Goal: Transaction & Acquisition: Purchase product/service

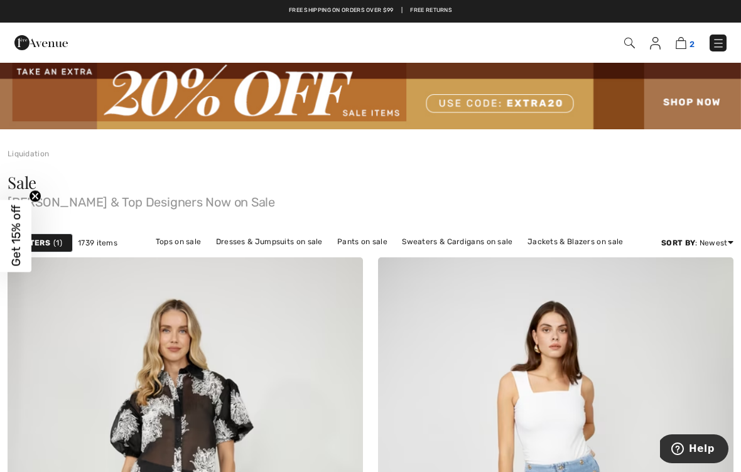
click at [685, 43] on img at bounding box center [681, 43] width 11 height 12
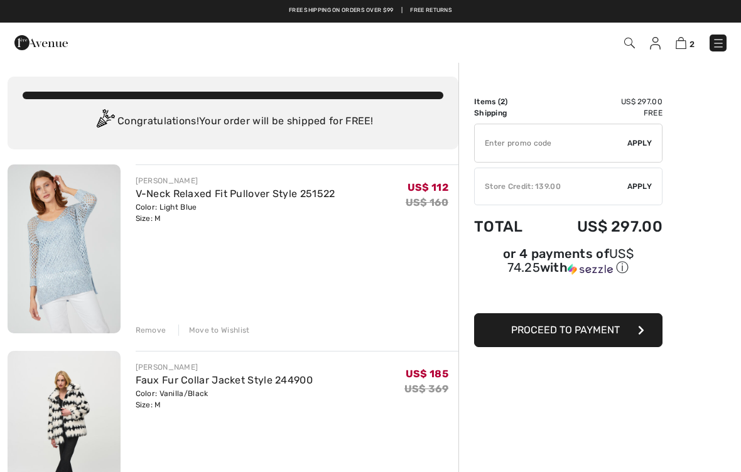
click at [543, 145] on input "TEXT" at bounding box center [551, 143] width 153 height 38
type input "EXTRA20"
click at [636, 149] on div "✔ Apply Remove" at bounding box center [568, 143] width 188 height 39
click at [138, 336] on div "Remove" at bounding box center [151, 330] width 31 height 11
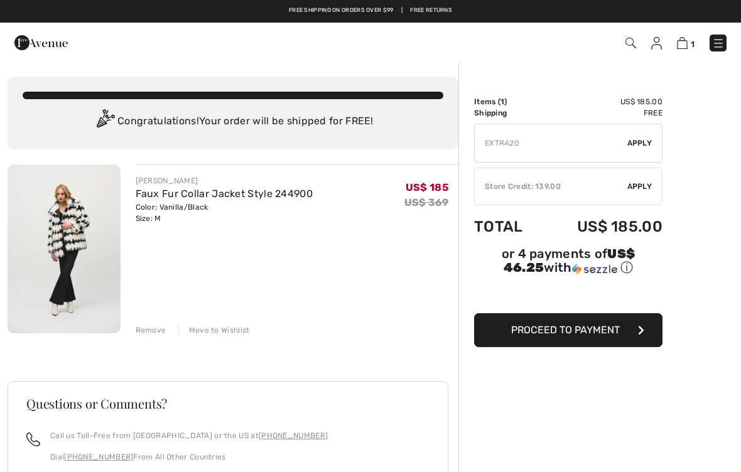
click at [636, 148] on span "Apply" at bounding box center [640, 143] width 25 height 11
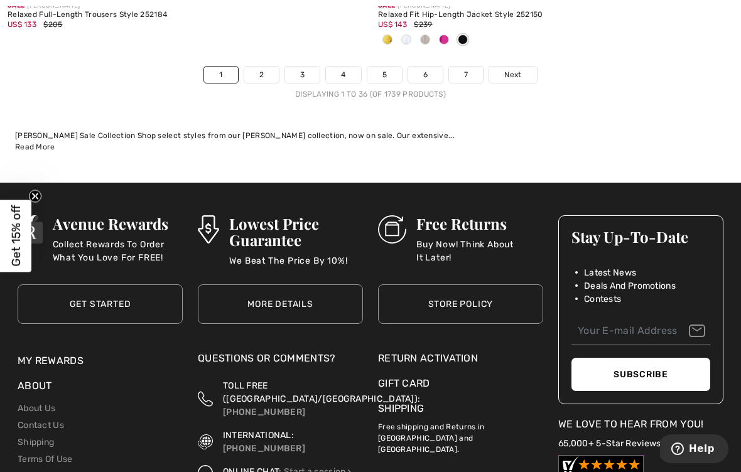
scroll to position [11086, 0]
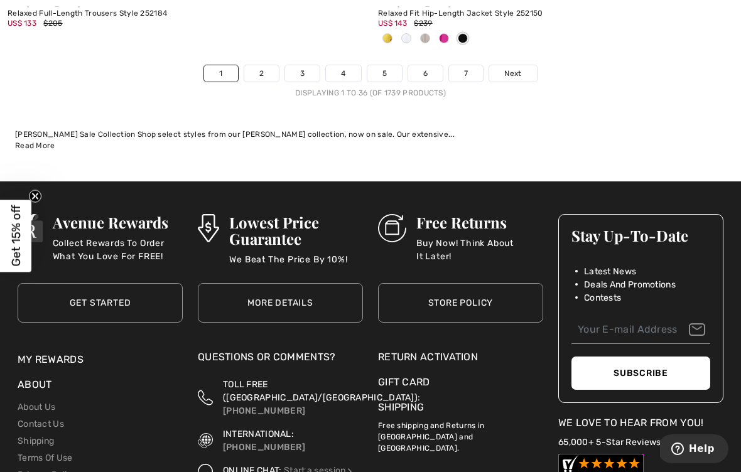
click at [518, 68] on span "Next" at bounding box center [512, 73] width 17 height 11
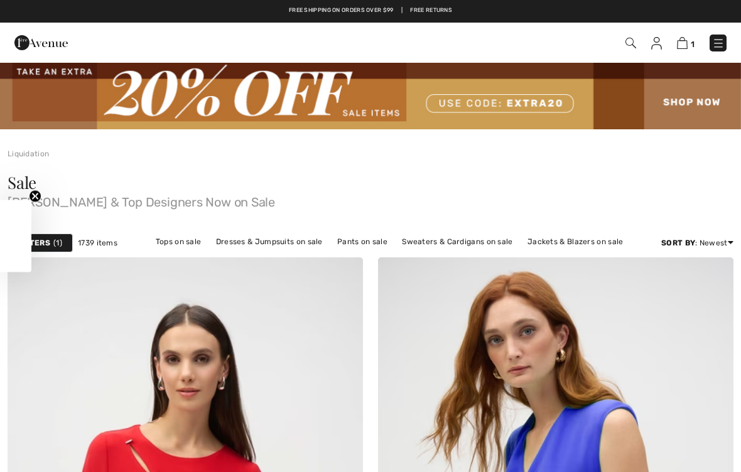
checkbox input "true"
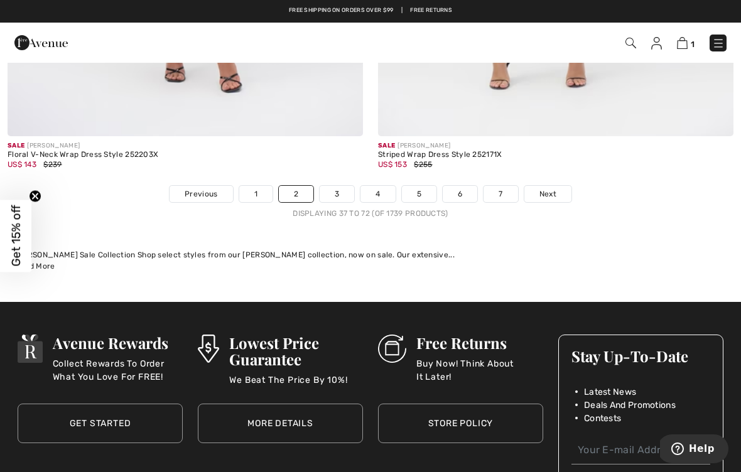
scroll to position [11151, 0]
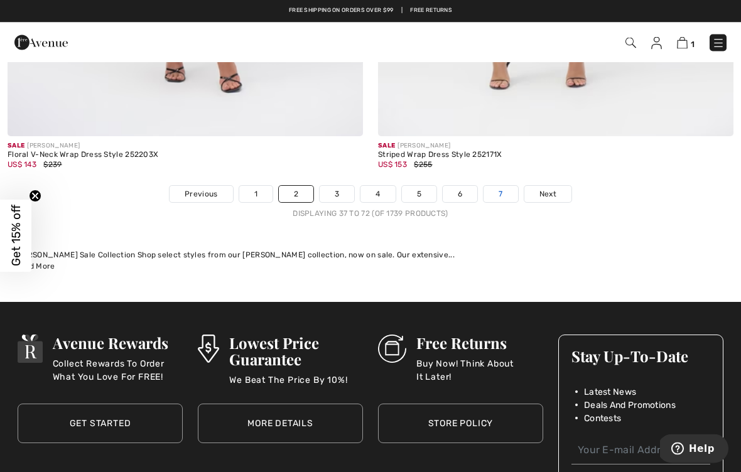
click at [494, 187] on link "7" at bounding box center [501, 195] width 34 height 16
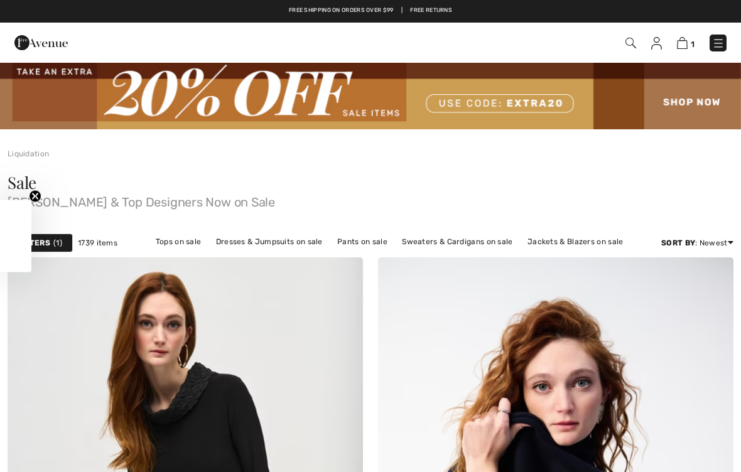
checkbox input "true"
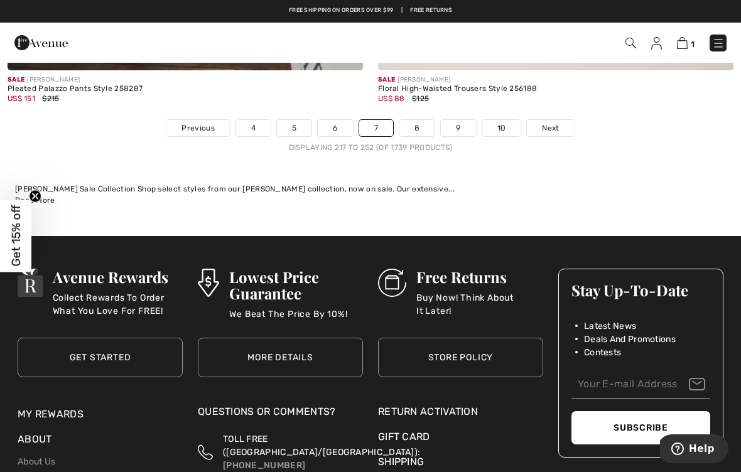
scroll to position [11090, 0]
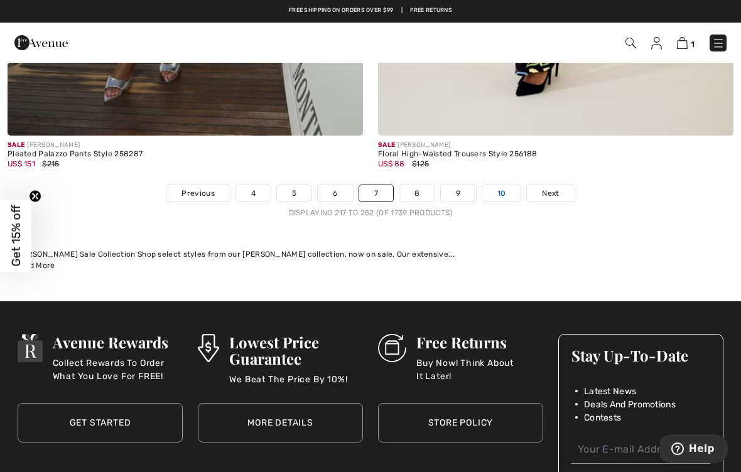
click at [501, 185] on link "10" at bounding box center [501, 193] width 39 height 16
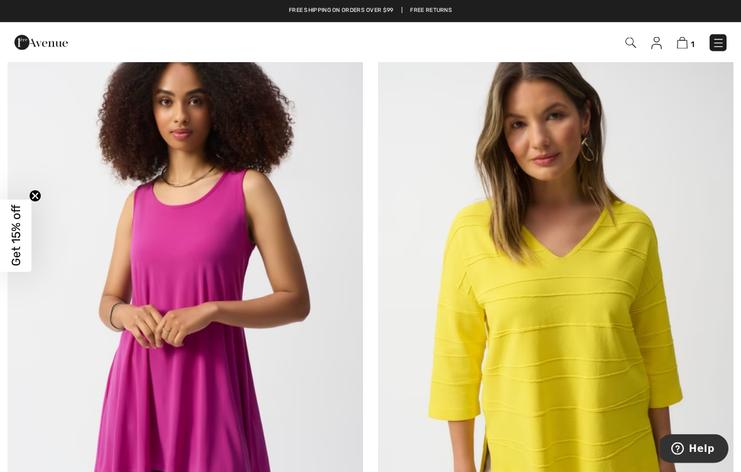
scroll to position [780, 0]
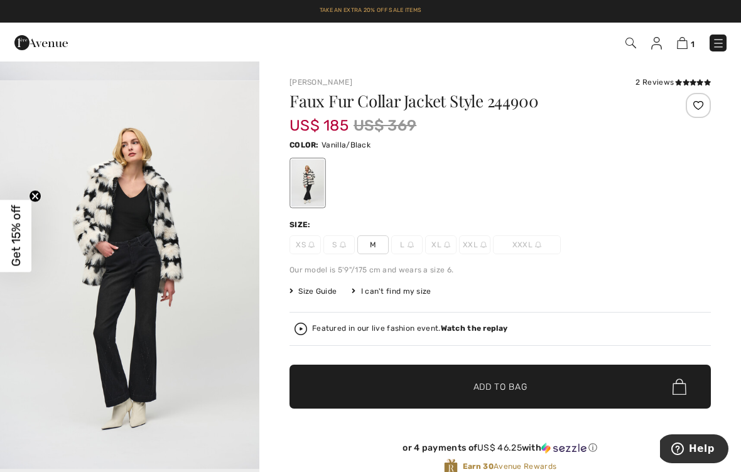
scroll to position [369, 0]
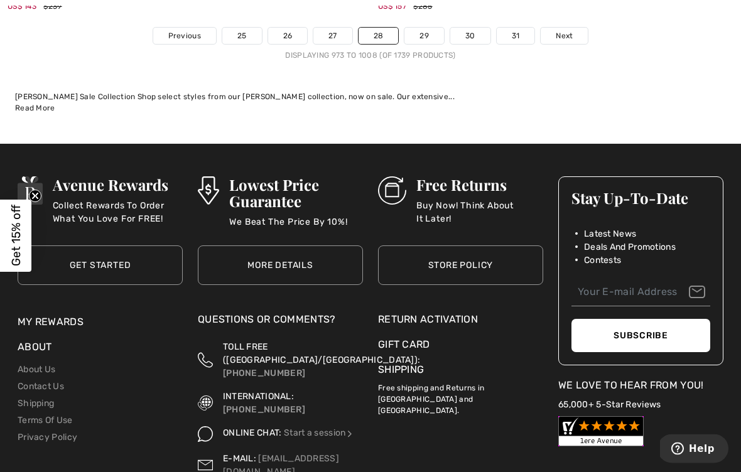
scroll to position [11061, 0]
click at [422, 28] on link "29" at bounding box center [425, 36] width 40 height 16
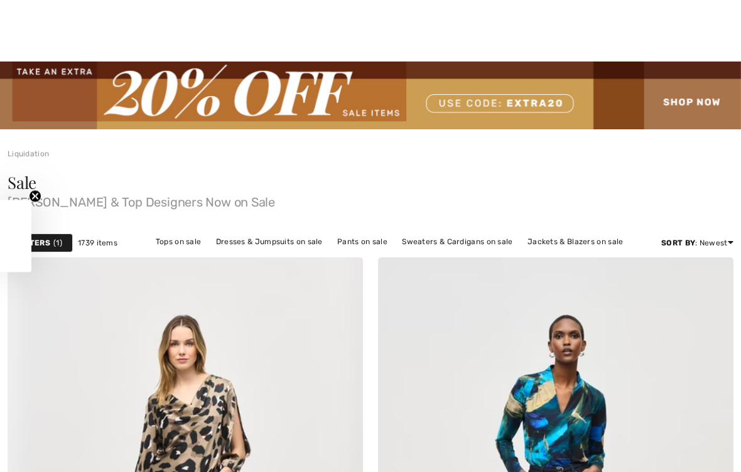
checkbox input "true"
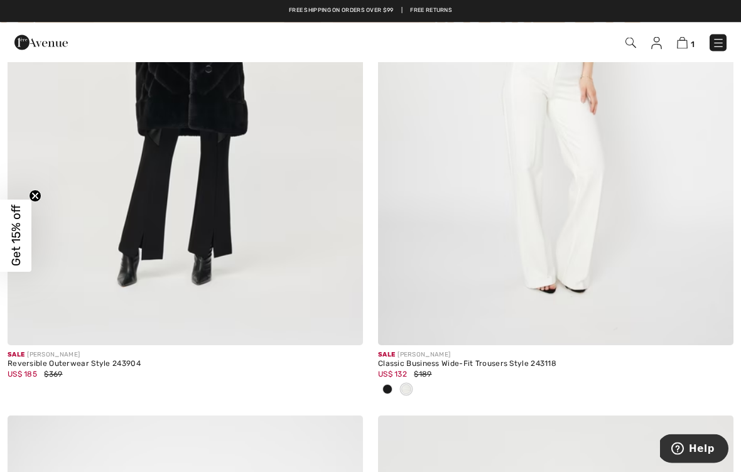
scroll to position [10105, 0]
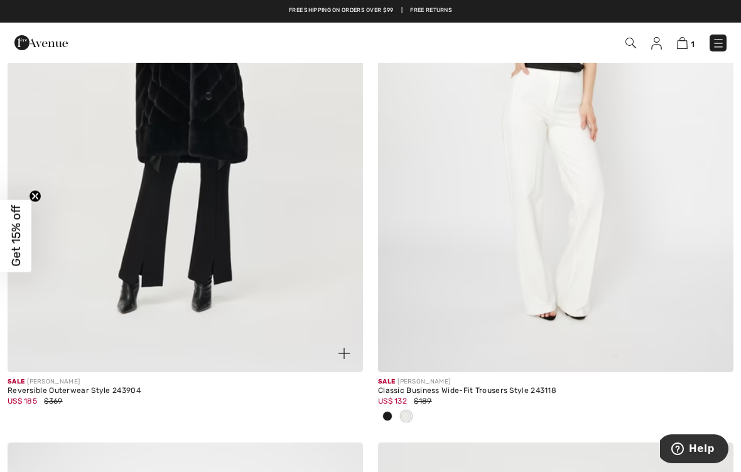
click at [124, 226] on img at bounding box center [186, 105] width 356 height 533
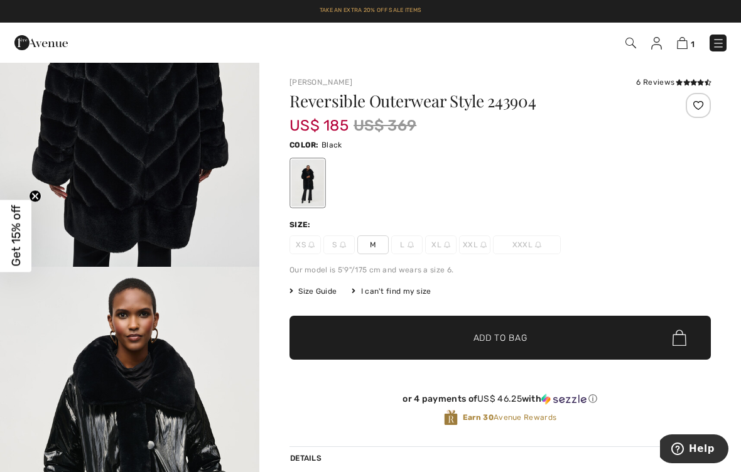
scroll to position [1341, 0]
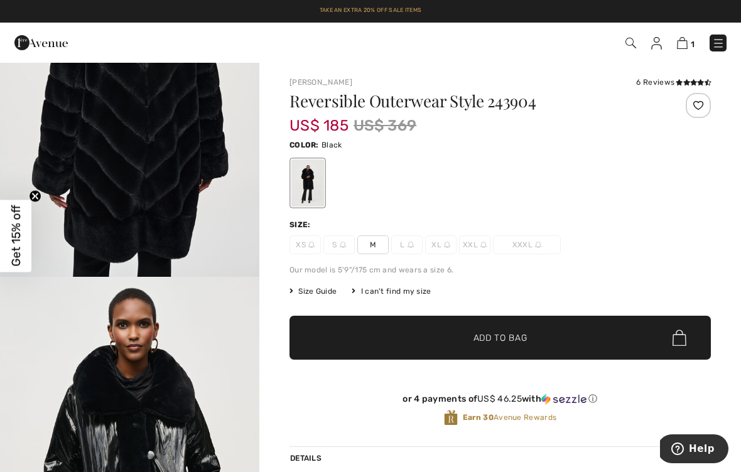
click at [375, 239] on span "M" at bounding box center [372, 245] width 31 height 19
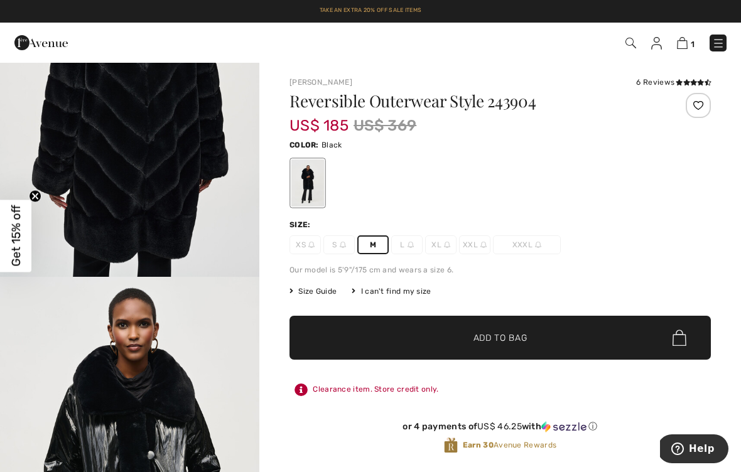
click at [585, 343] on span "✔ Added to Bag Add to Bag" at bounding box center [501, 338] width 422 height 44
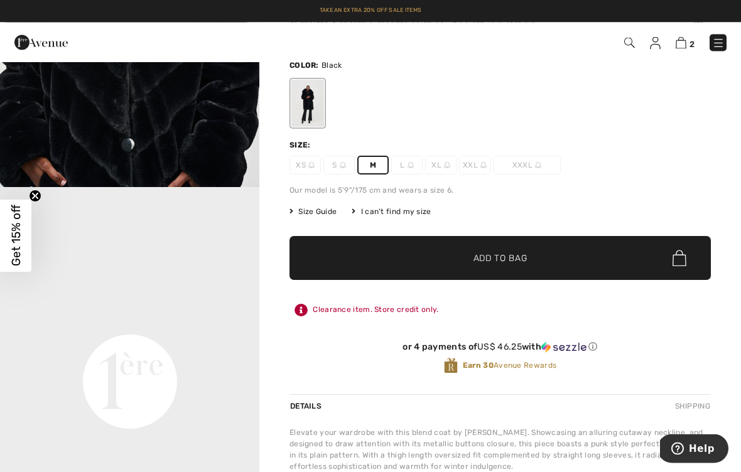
scroll to position [0, 0]
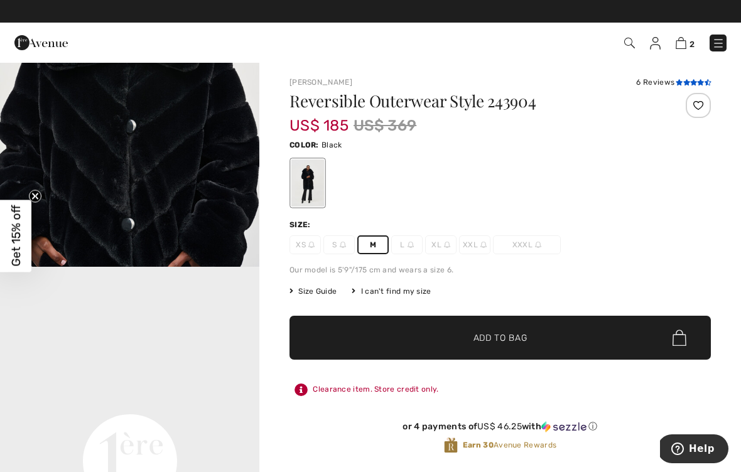
click at [683, 79] on icon at bounding box center [686, 82] width 7 height 6
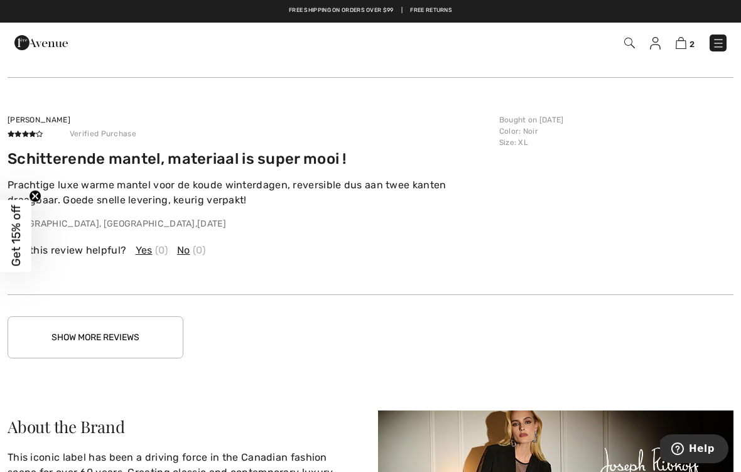
click at [110, 332] on button "Show More Reviews" at bounding box center [96, 338] width 176 height 42
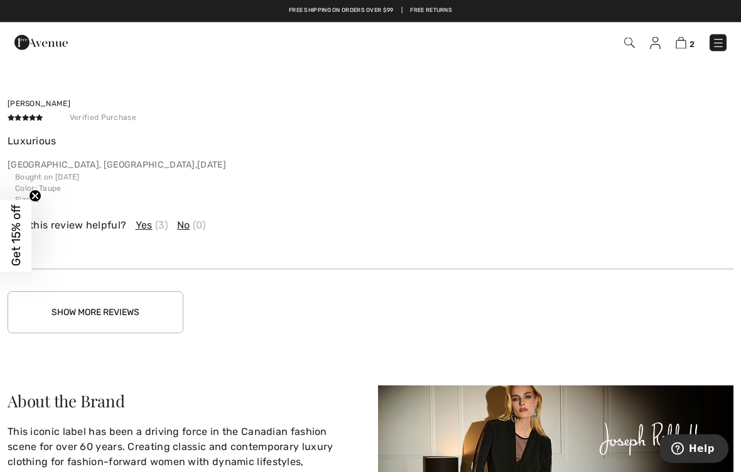
scroll to position [2650, 0]
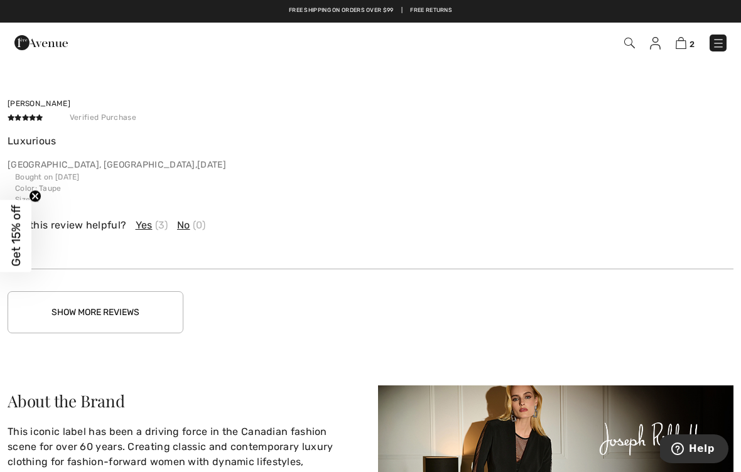
click at [130, 305] on button "Show More Reviews" at bounding box center [96, 312] width 176 height 42
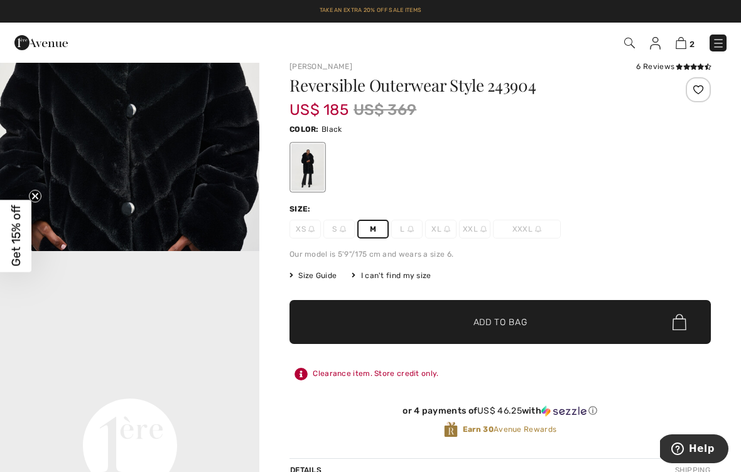
scroll to position [0, 0]
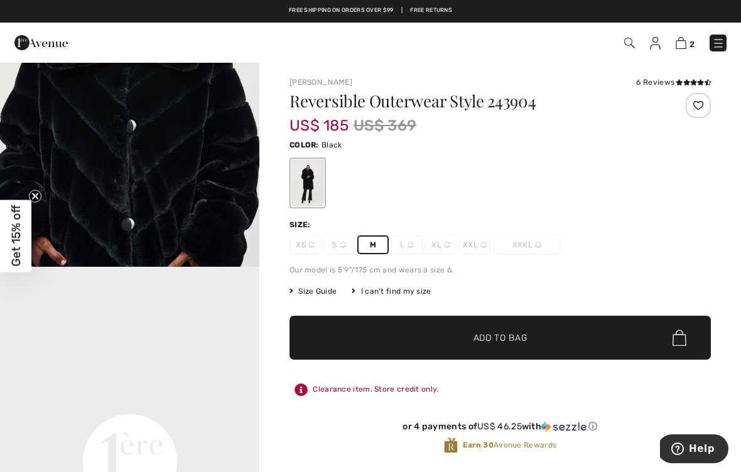
click at [506, 347] on span "✔ Added to Bag Add to Bag" at bounding box center [501, 338] width 422 height 44
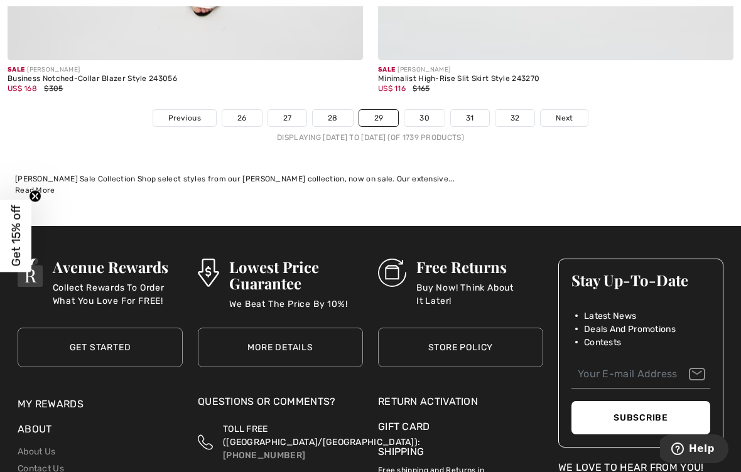
scroll to position [11023, 0]
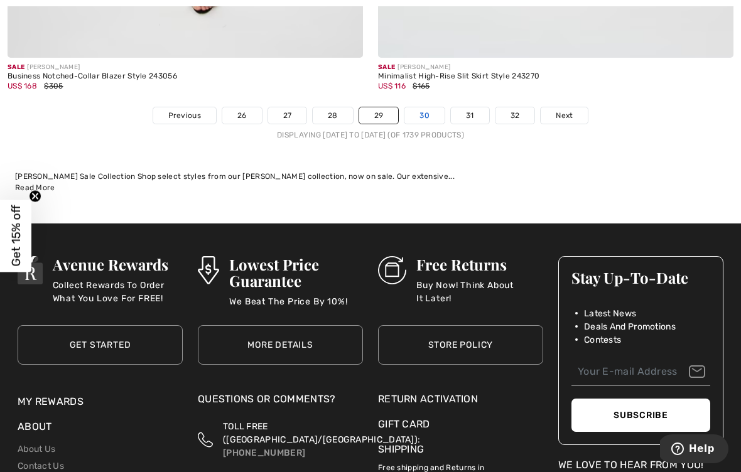
click at [421, 107] on link "30" at bounding box center [425, 115] width 40 height 16
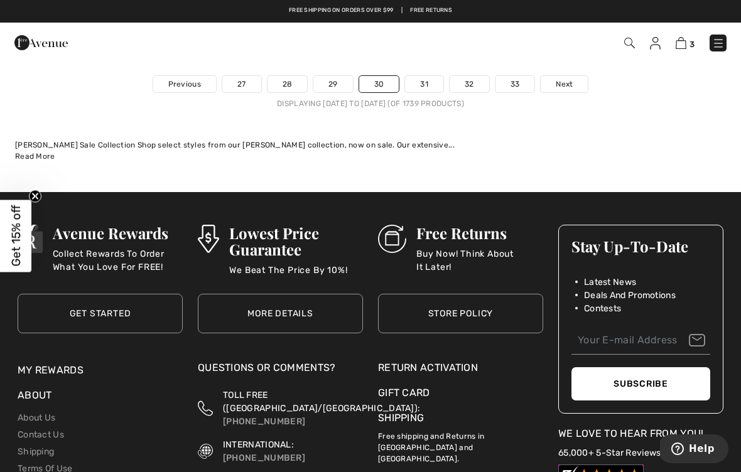
scroll to position [10992, 0]
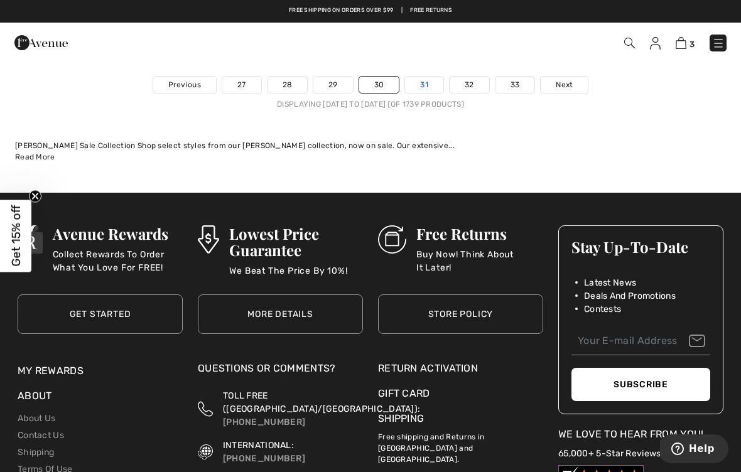
click at [422, 79] on link "31" at bounding box center [424, 85] width 38 height 16
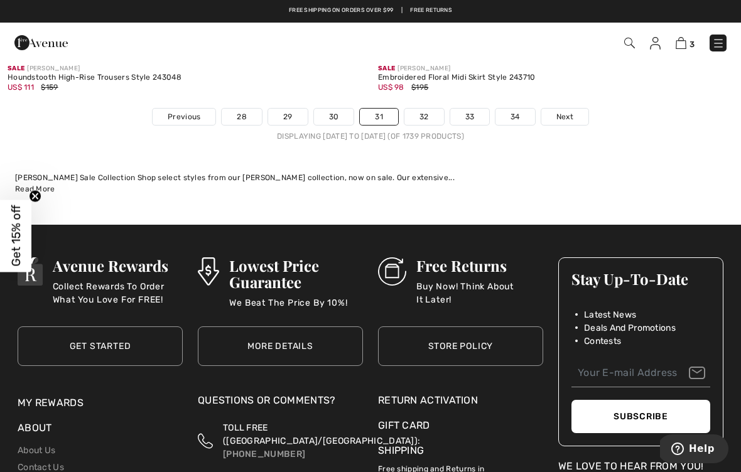
scroll to position [10968, 0]
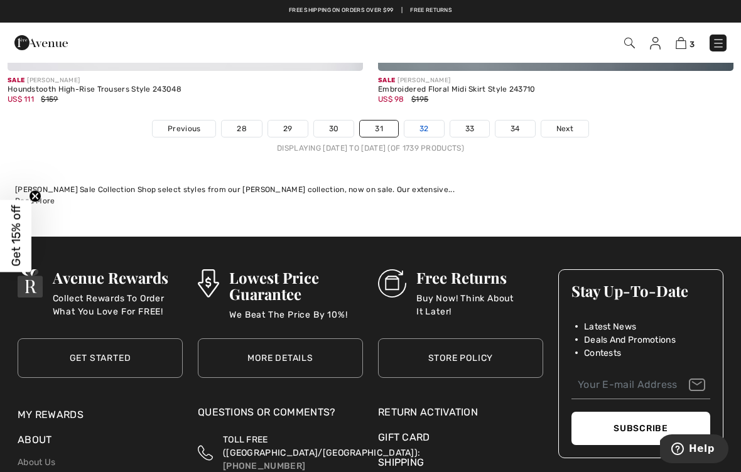
click at [423, 122] on link "32" at bounding box center [425, 129] width 40 height 16
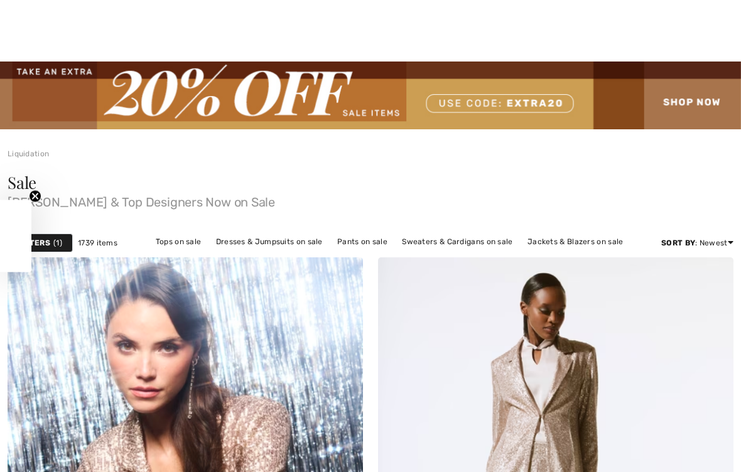
checkbox input "true"
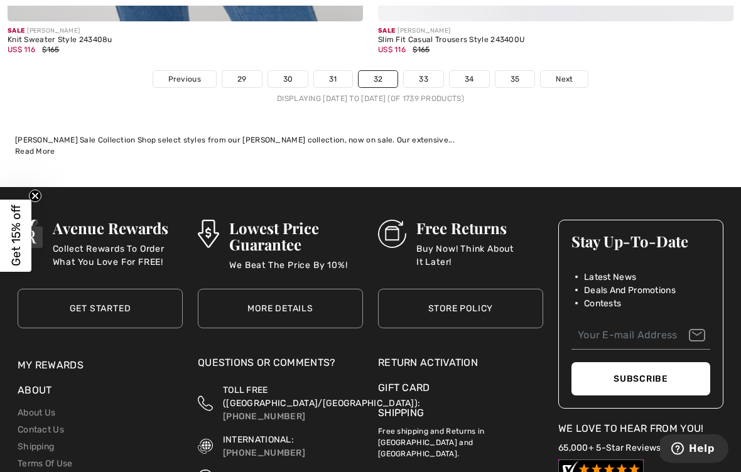
scroll to position [10956, 0]
click at [427, 71] on link "33" at bounding box center [424, 79] width 40 height 16
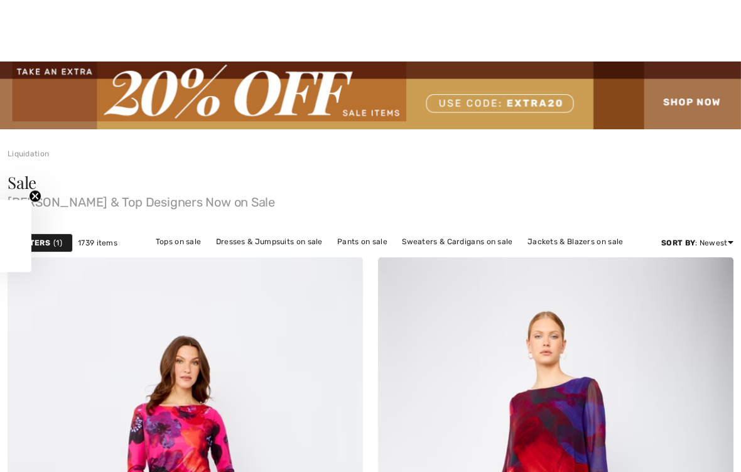
checkbox input "true"
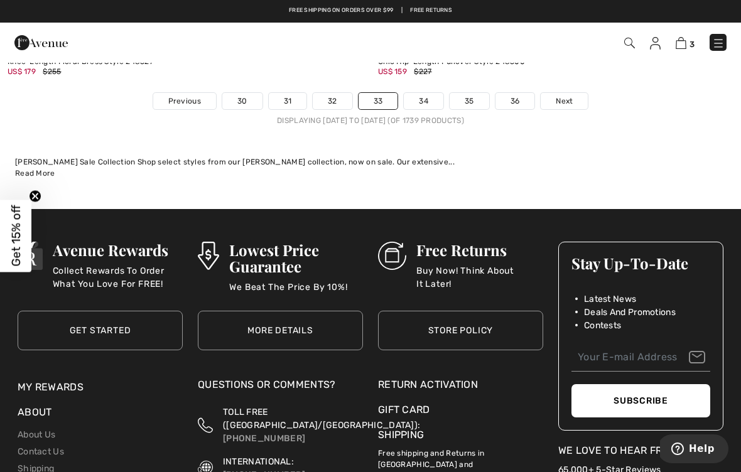
scroll to position [10933, 0]
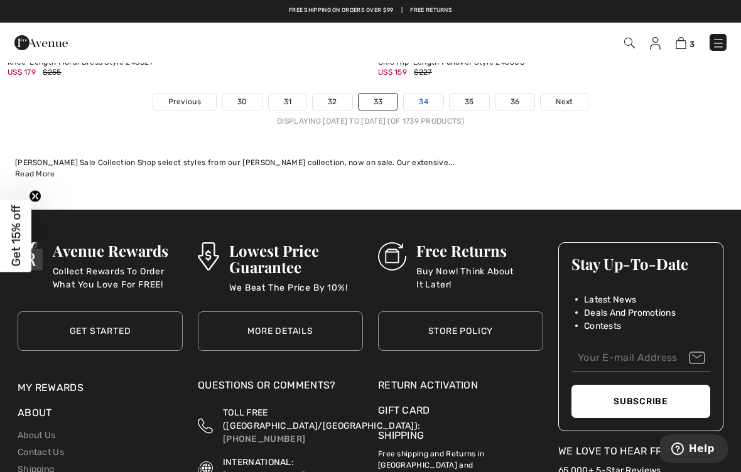
click at [422, 94] on link "34" at bounding box center [424, 102] width 40 height 16
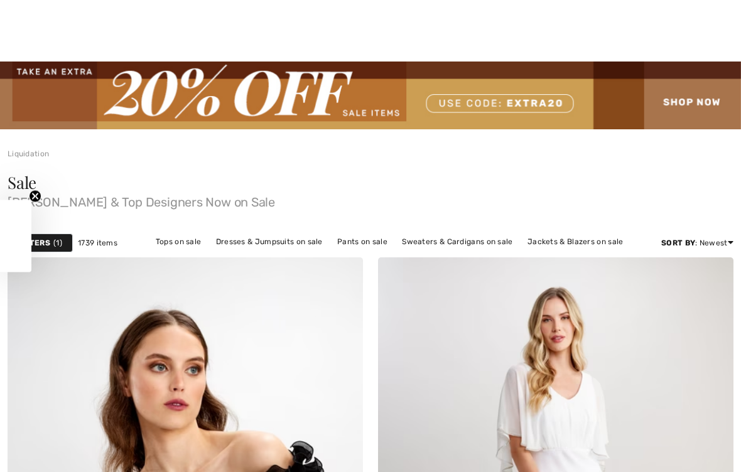
checkbox input "true"
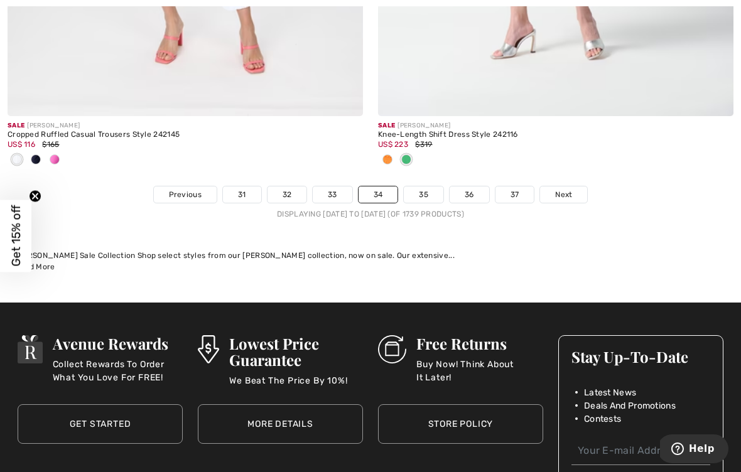
scroll to position [11017, 0]
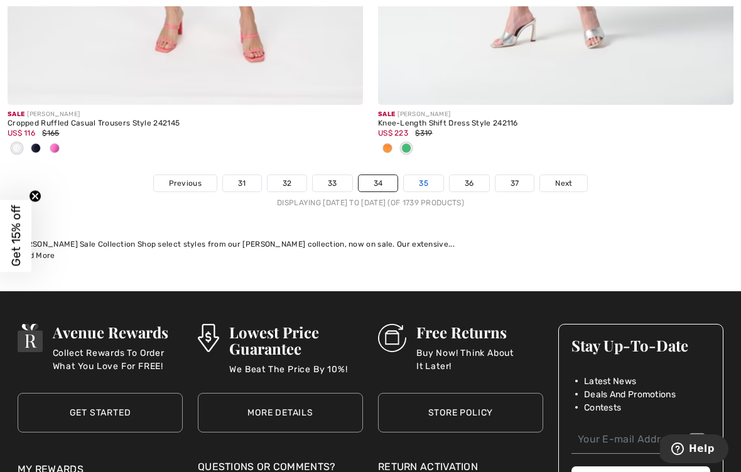
click at [423, 177] on link "35" at bounding box center [424, 183] width 40 height 16
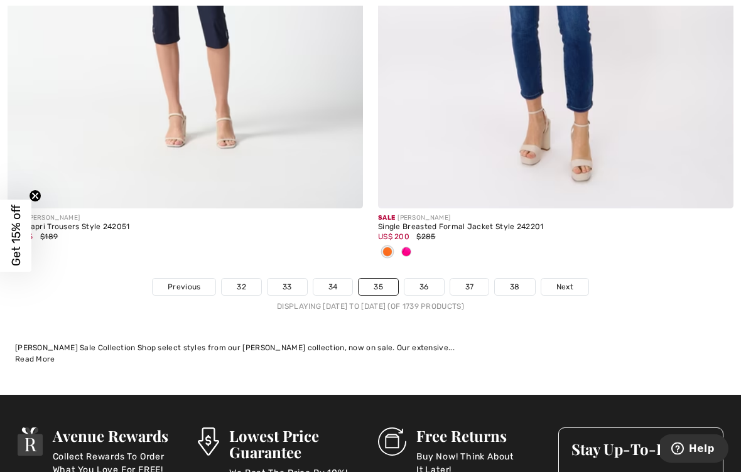
scroll to position [11038, 0]
click at [426, 283] on link "36" at bounding box center [425, 287] width 40 height 16
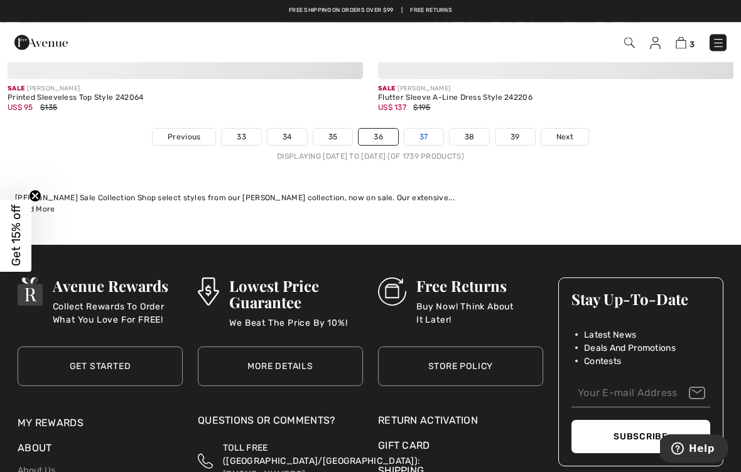
scroll to position [11002, 0]
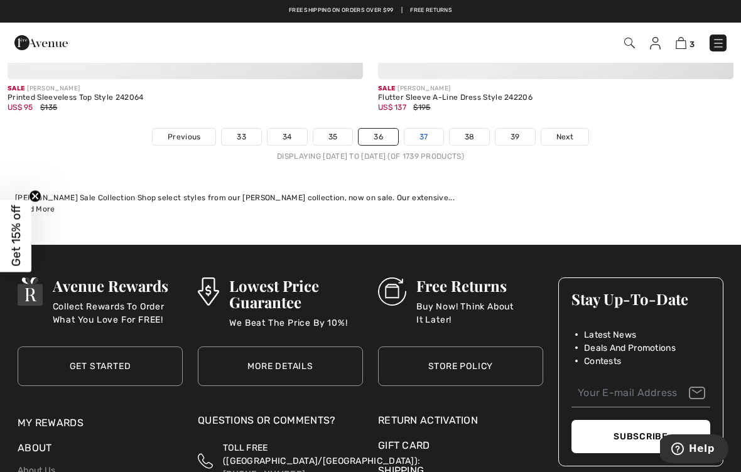
click at [427, 129] on link "37" at bounding box center [424, 137] width 39 height 16
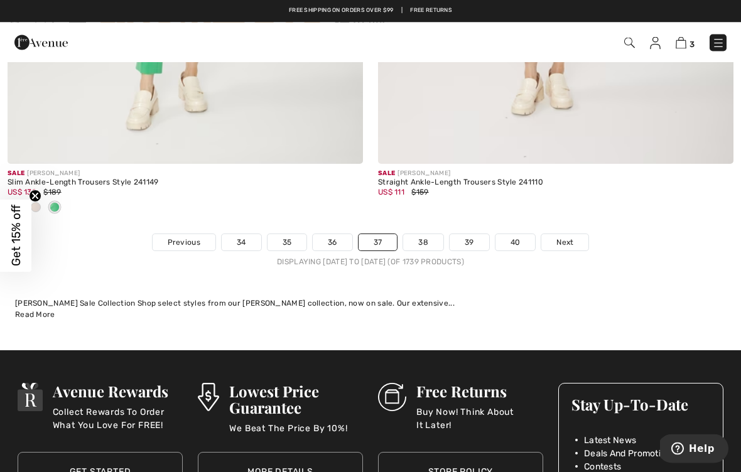
scroll to position [10900, 0]
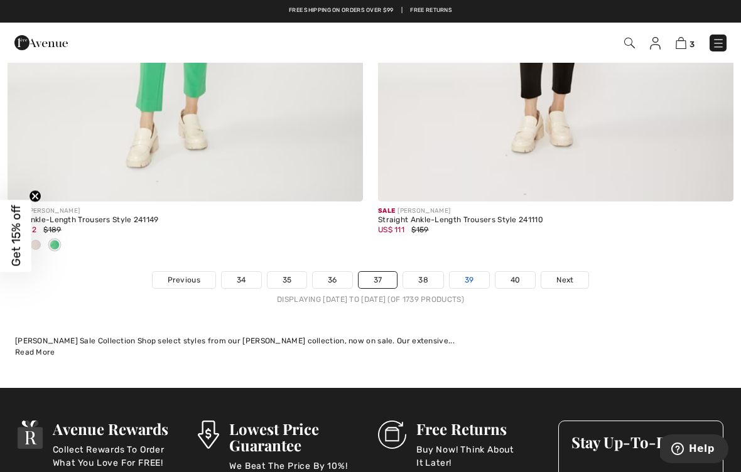
click at [477, 276] on link "39" at bounding box center [470, 280] width 40 height 16
click at [419, 273] on link "38" at bounding box center [423, 280] width 40 height 16
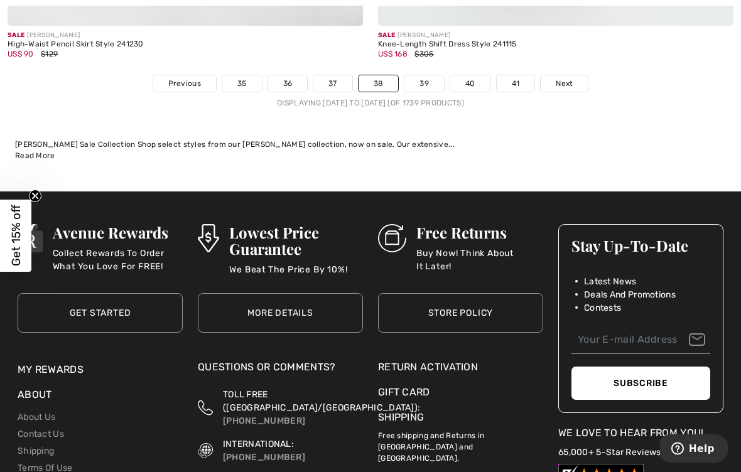
scroll to position [11242, 0]
click at [423, 75] on link "39" at bounding box center [425, 83] width 40 height 16
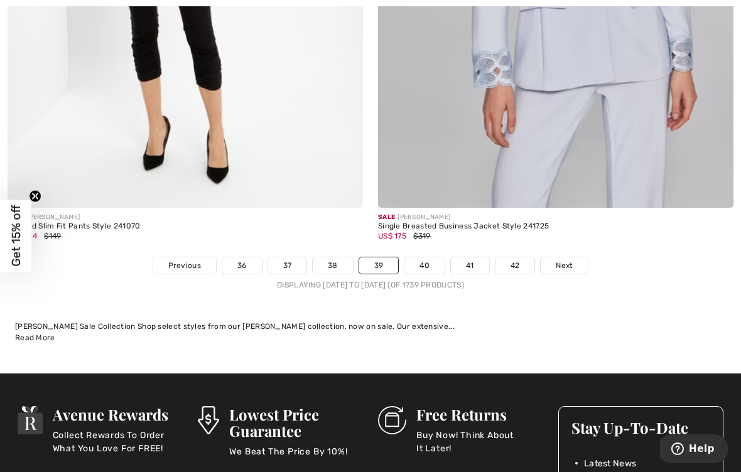
scroll to position [11056, 0]
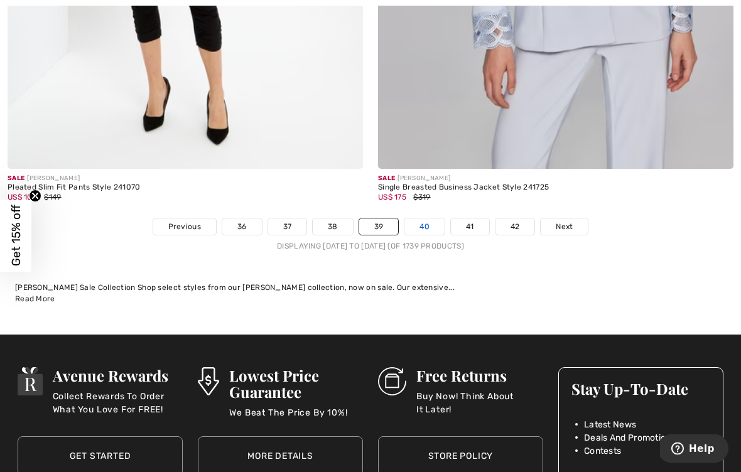
click at [423, 219] on link "40" at bounding box center [425, 227] width 40 height 16
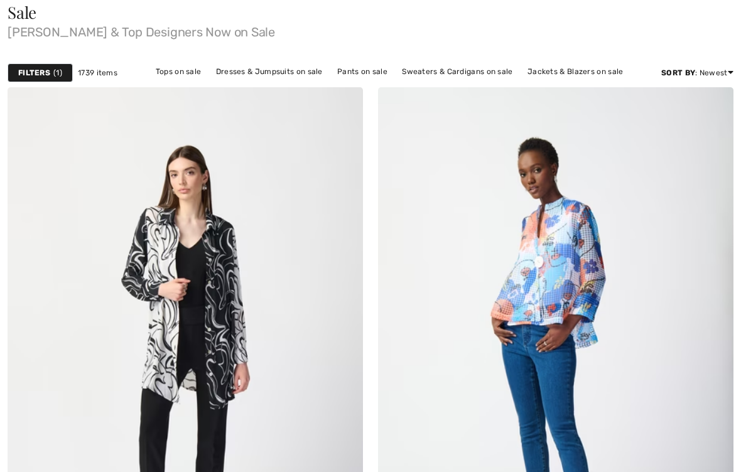
checkbox input "true"
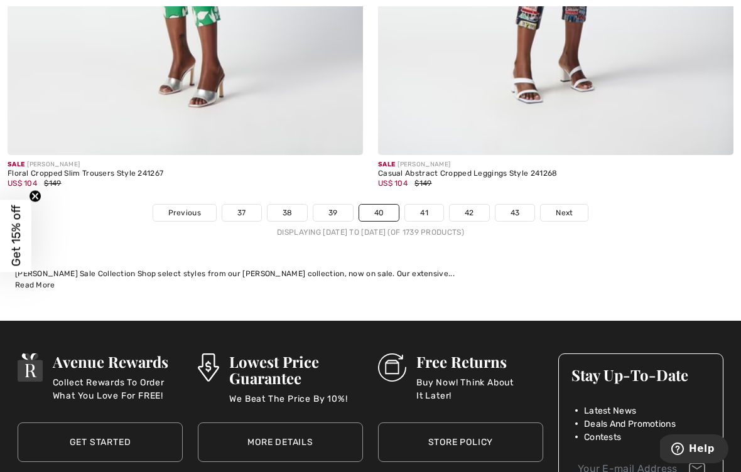
scroll to position [11014, 0]
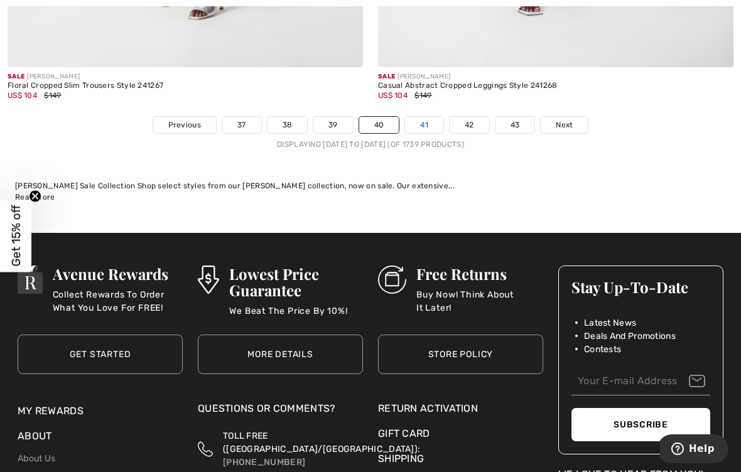
click at [423, 117] on link "41" at bounding box center [424, 125] width 38 height 16
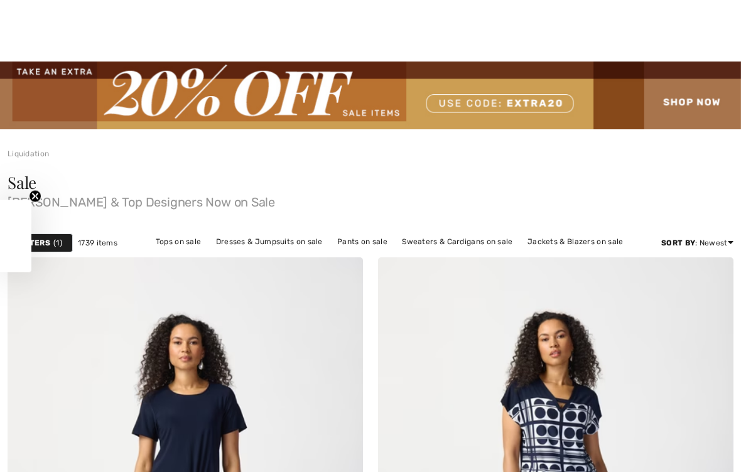
checkbox input "true"
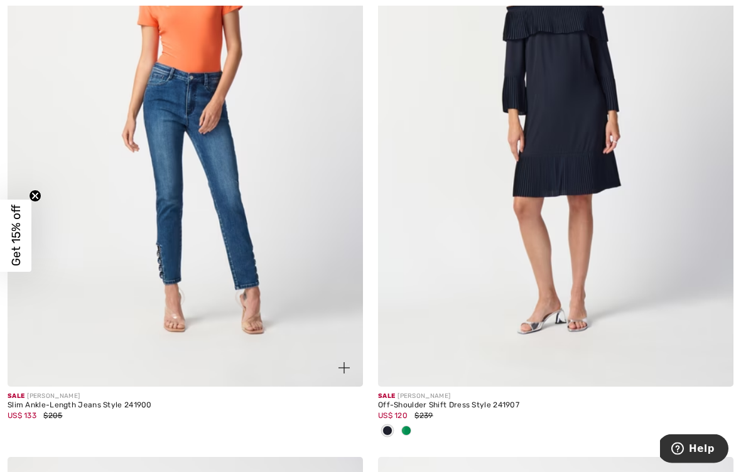
scroll to position [2735, 0]
click at [128, 251] on img at bounding box center [186, 120] width 356 height 533
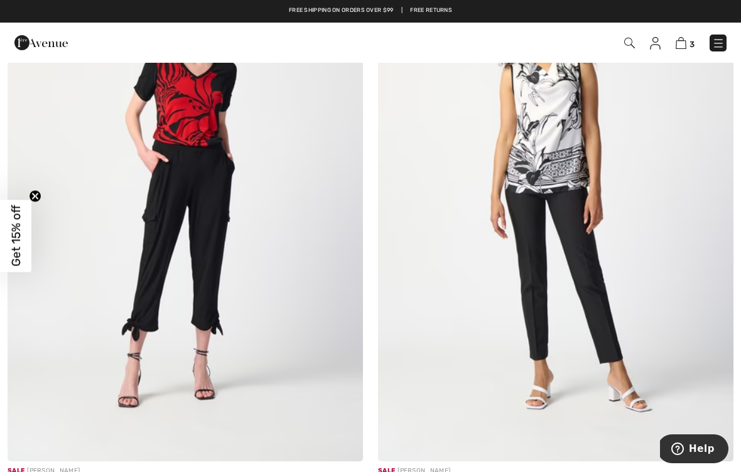
scroll to position [5147, 0]
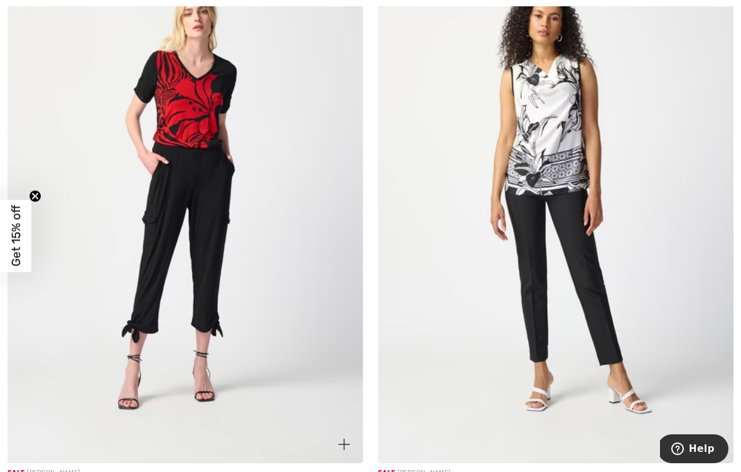
click at [139, 241] on img at bounding box center [186, 196] width 356 height 533
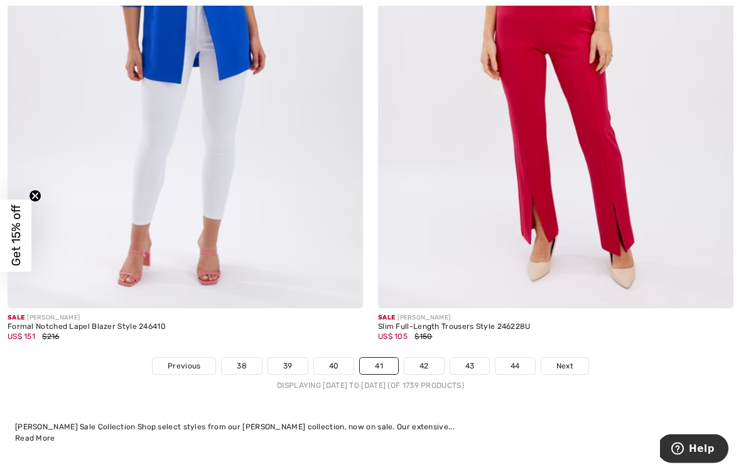
scroll to position [10711, 0]
click at [418, 358] on link "42" at bounding box center [425, 365] width 40 height 16
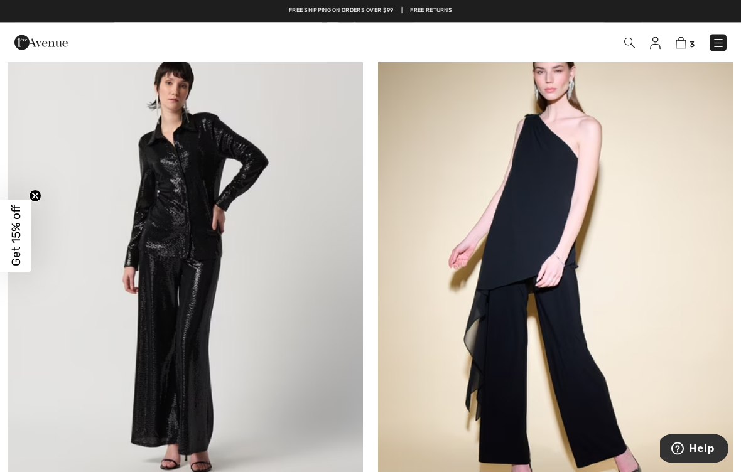
scroll to position [9944, 0]
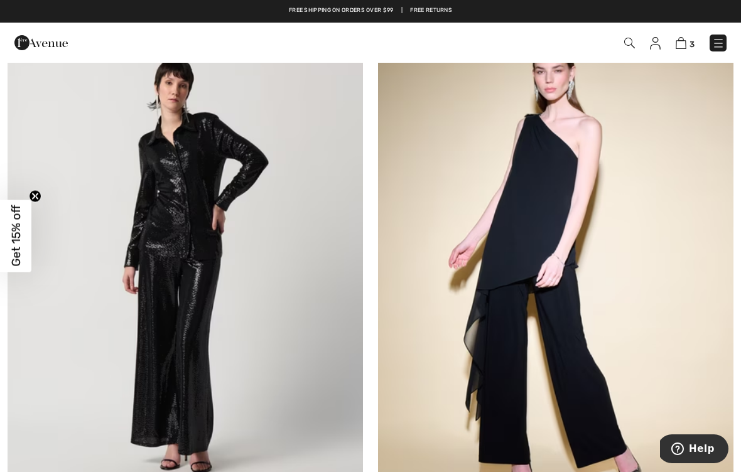
click at [148, 255] on img at bounding box center [186, 265] width 356 height 533
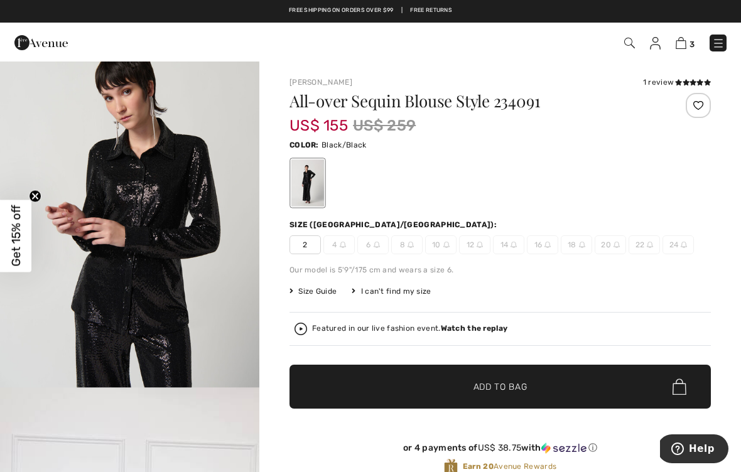
scroll to position [419, 0]
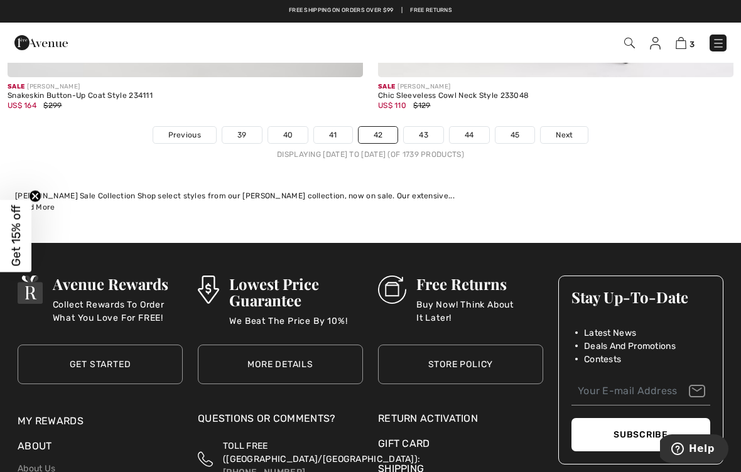
scroll to position [10982, 0]
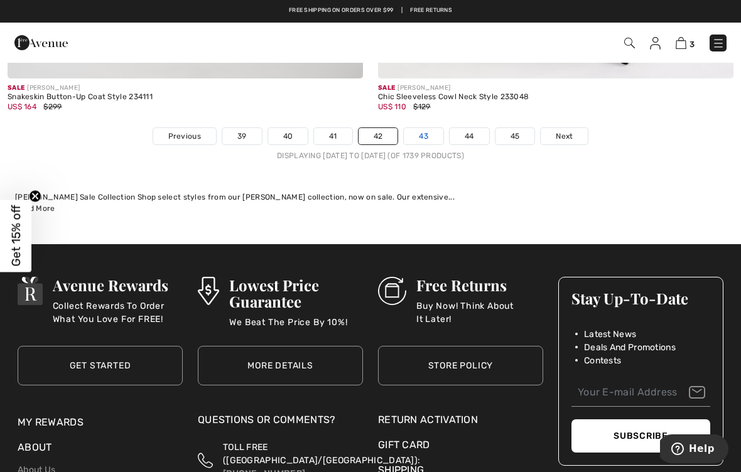
click at [428, 128] on link "43" at bounding box center [424, 136] width 40 height 16
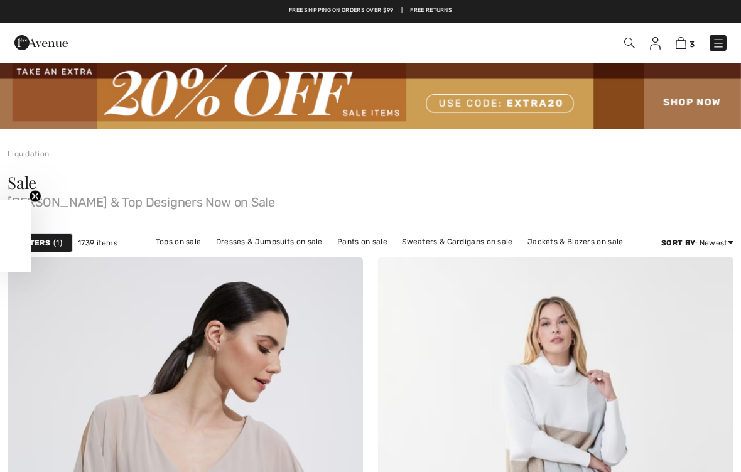
checkbox input "true"
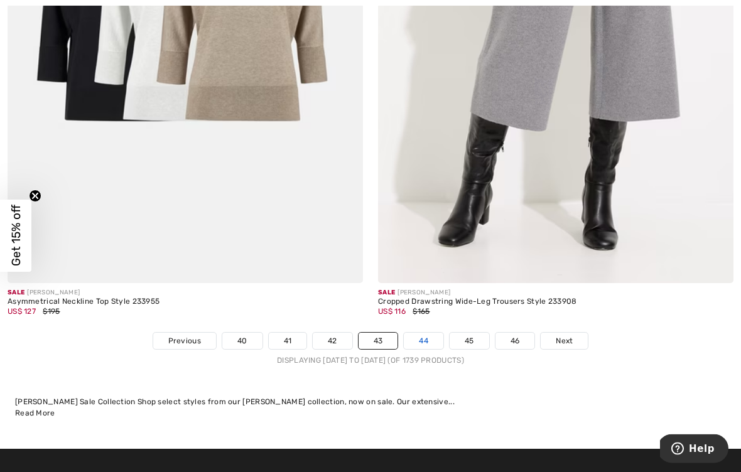
scroll to position [10818, 0]
click at [423, 335] on link "44" at bounding box center [424, 341] width 40 height 16
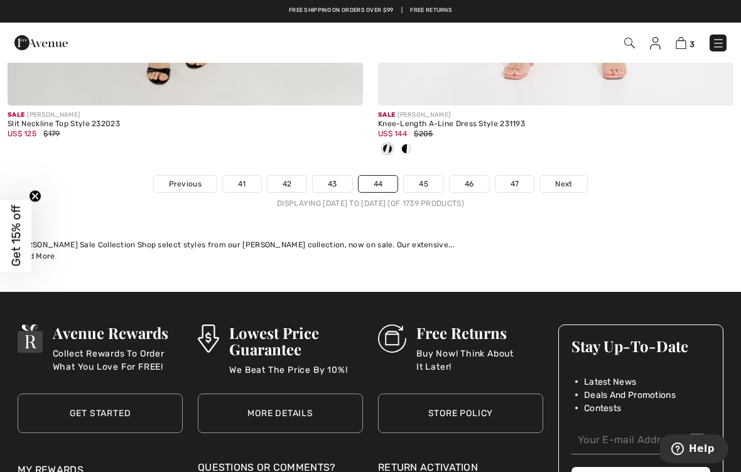
scroll to position [10954, 0]
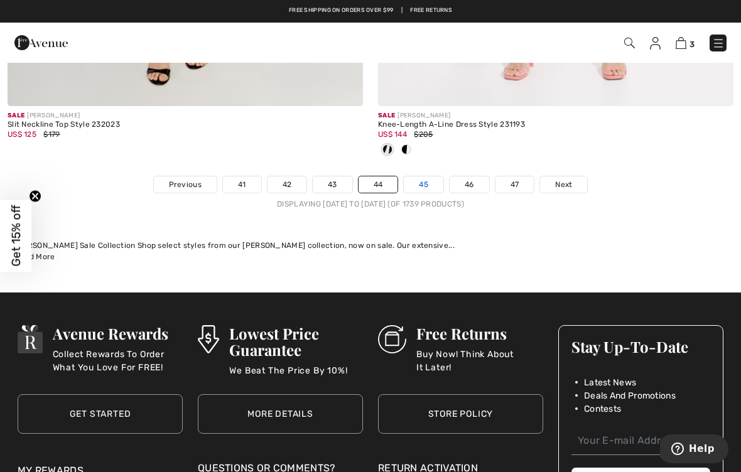
click at [422, 177] on link "45" at bounding box center [424, 185] width 40 height 16
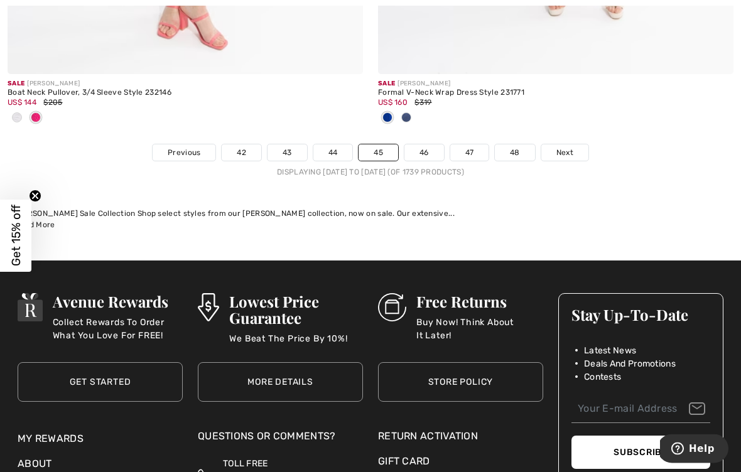
scroll to position [10986, 0]
click at [422, 150] on link "46" at bounding box center [425, 152] width 40 height 16
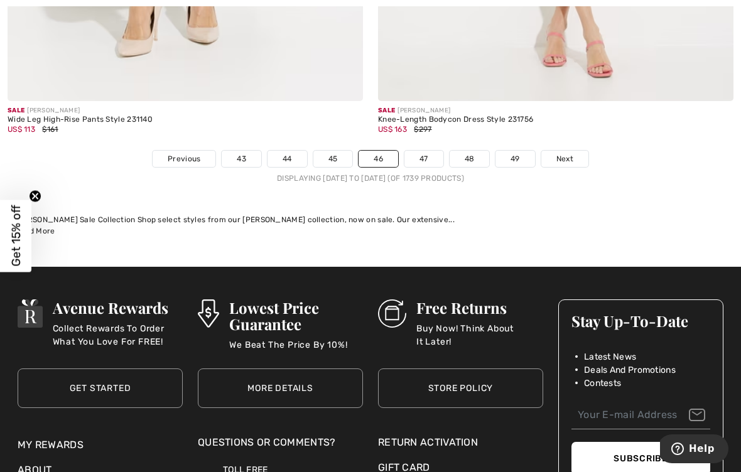
scroll to position [10950, 0]
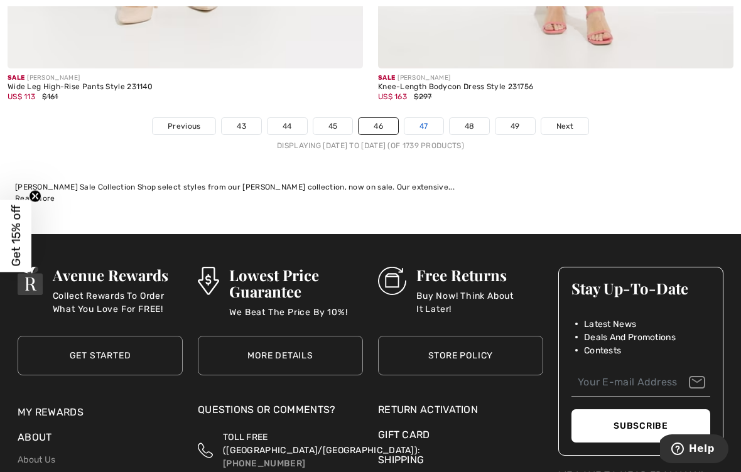
click at [419, 118] on link "47" at bounding box center [424, 126] width 39 height 16
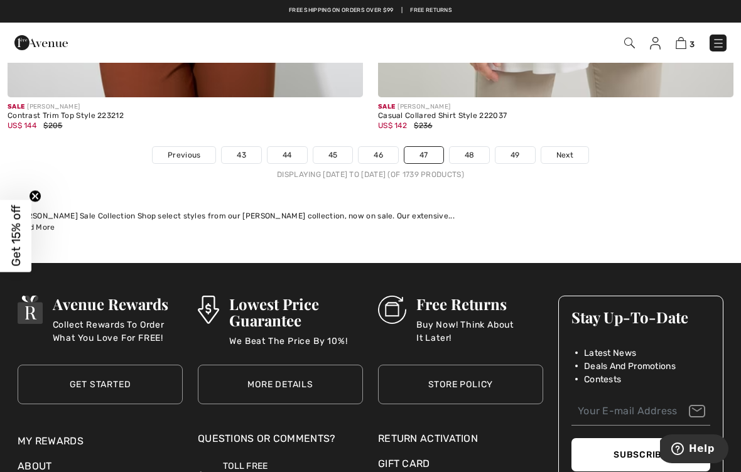
scroll to position [10921, 0]
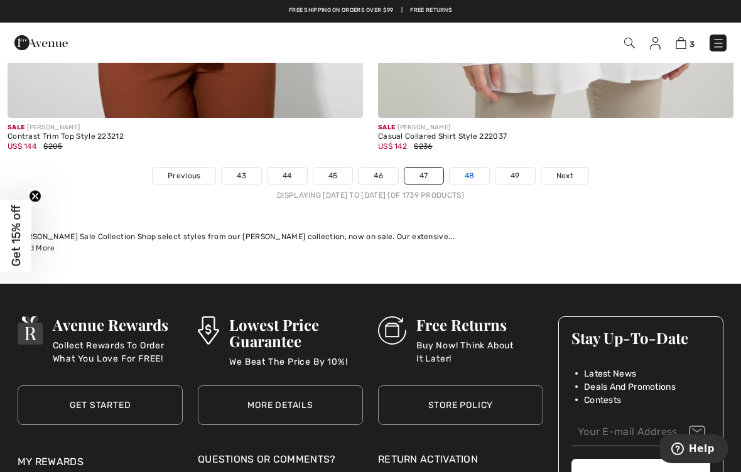
click at [467, 168] on link "48" at bounding box center [470, 176] width 40 height 16
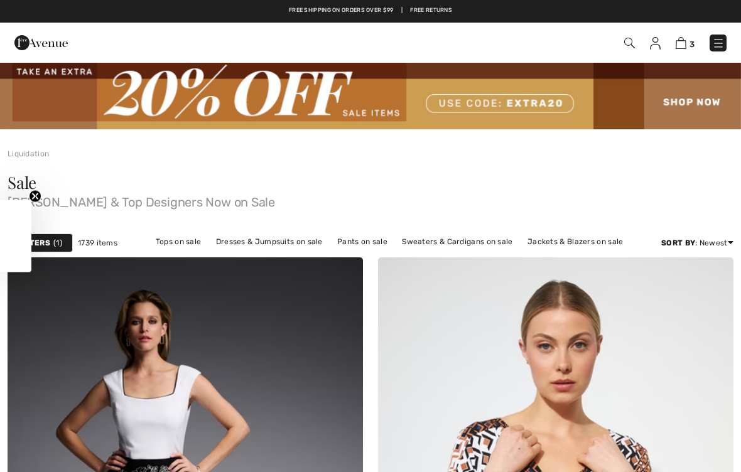
checkbox input "true"
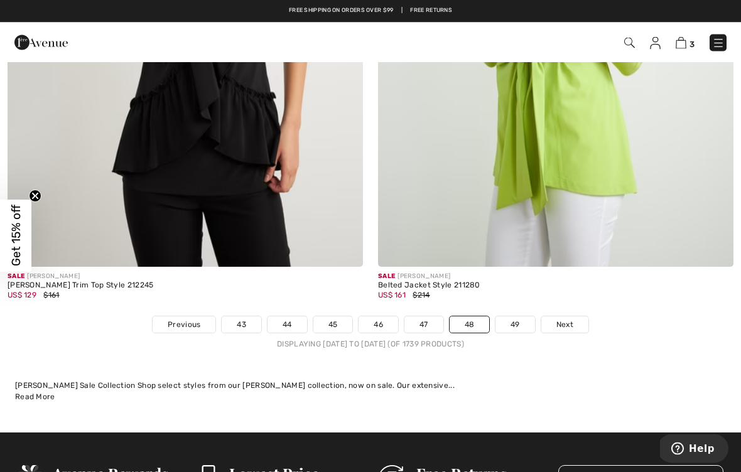
scroll to position [10690, 0]
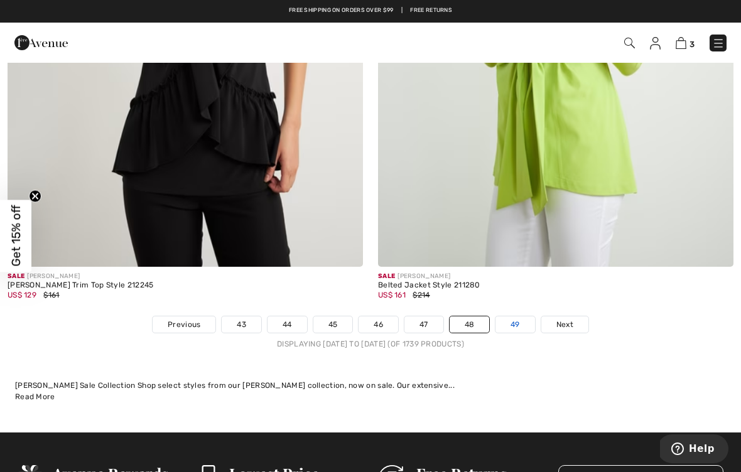
click at [513, 318] on link "49" at bounding box center [516, 325] width 40 height 16
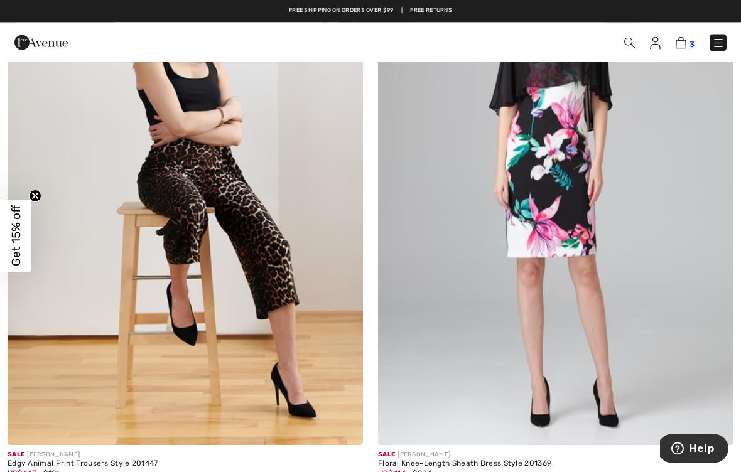
scroll to position [2115, 0]
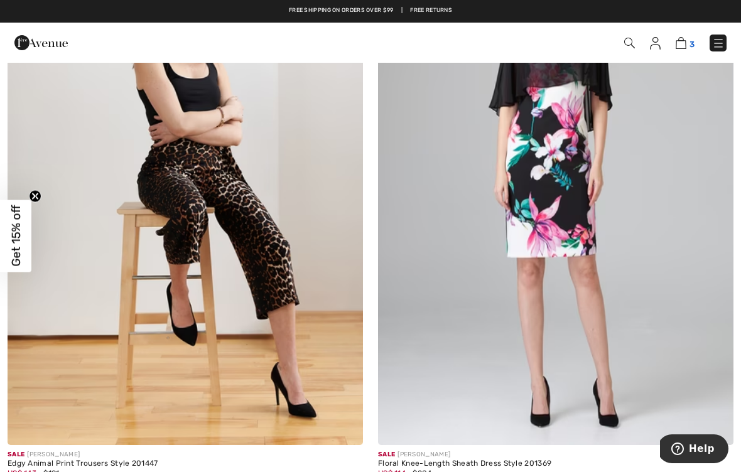
click at [683, 48] on img at bounding box center [681, 43] width 11 height 12
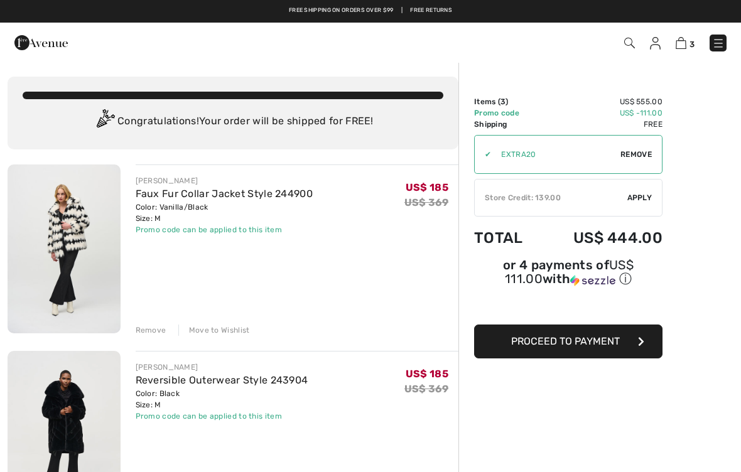
click at [31, 43] on img at bounding box center [40, 42] width 53 height 25
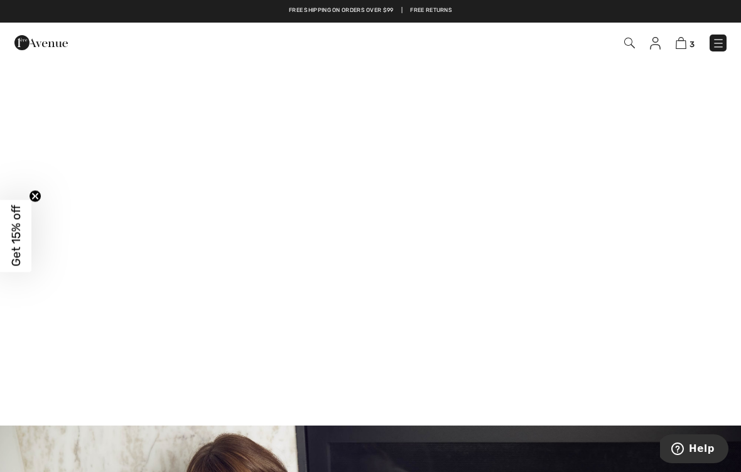
scroll to position [908, 0]
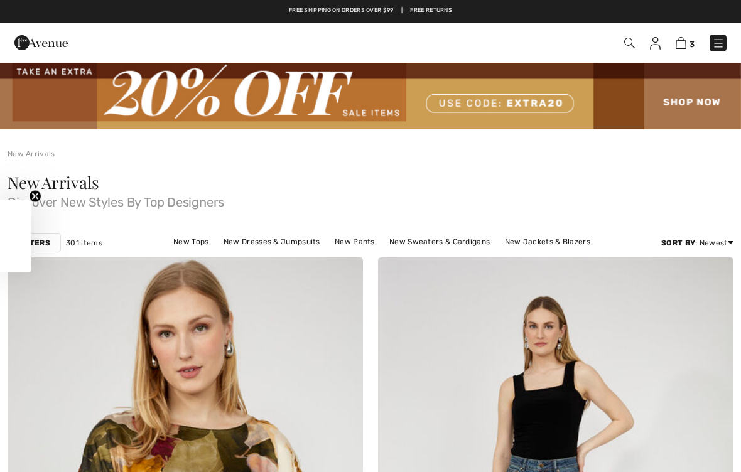
checkbox input "true"
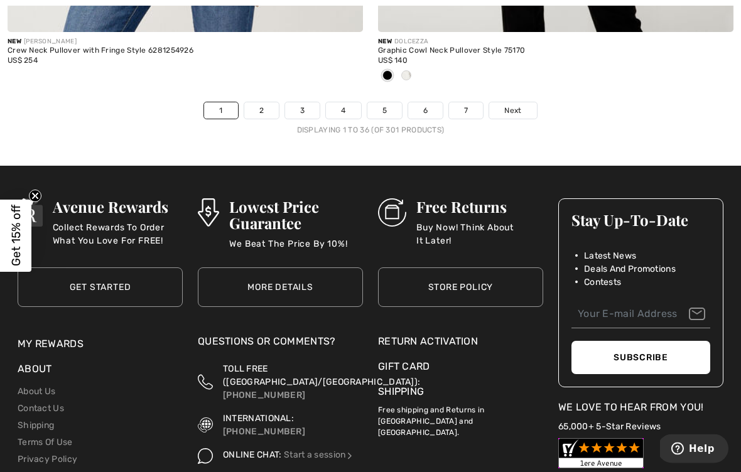
scroll to position [11102, 0]
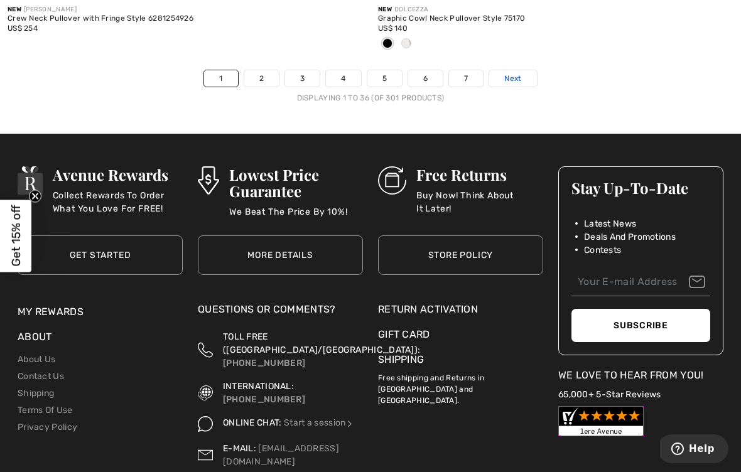
click at [518, 73] on span "Next" at bounding box center [512, 78] width 17 height 11
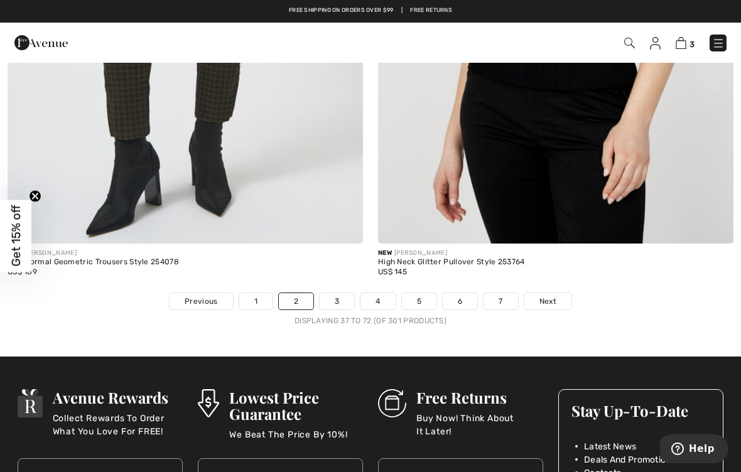
scroll to position [10853, 0]
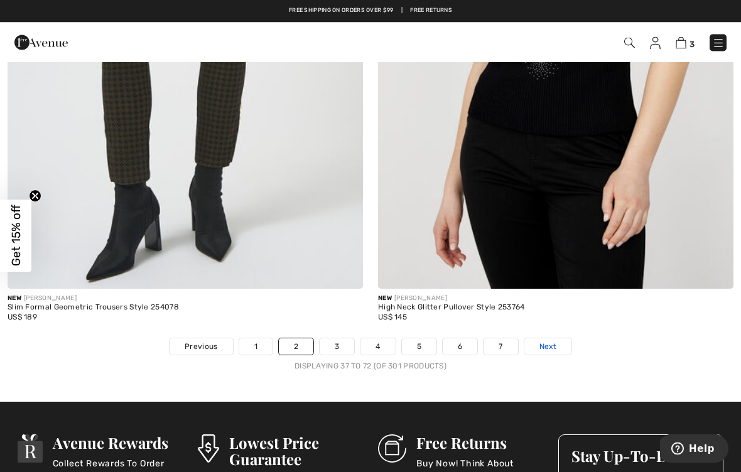
click at [547, 342] on span "Next" at bounding box center [548, 347] width 17 height 11
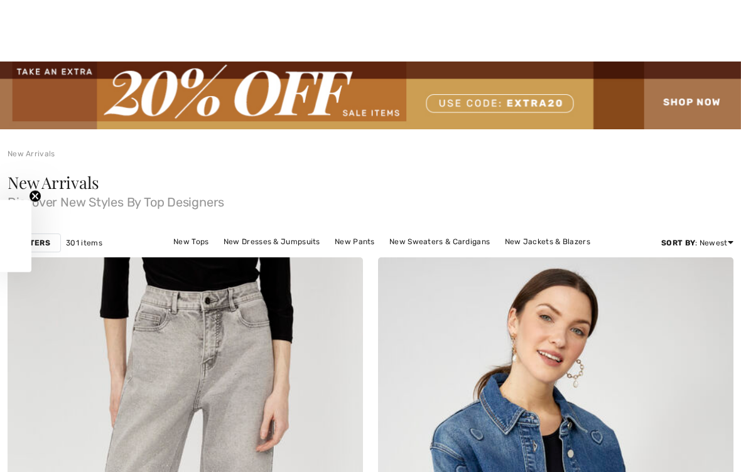
checkbox input "true"
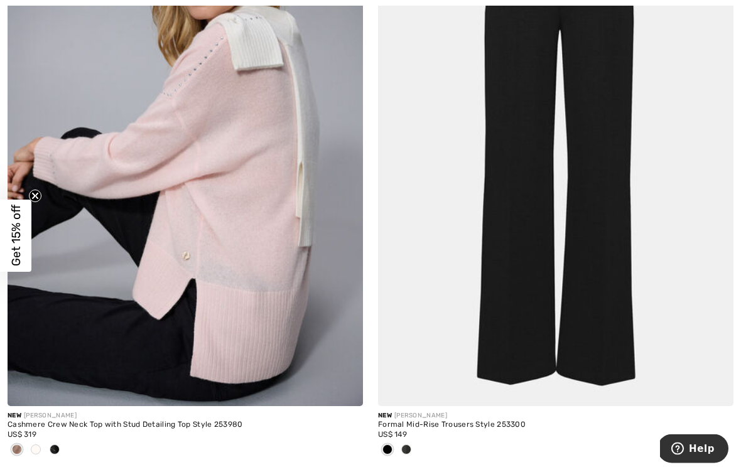
scroll to position [7739, 0]
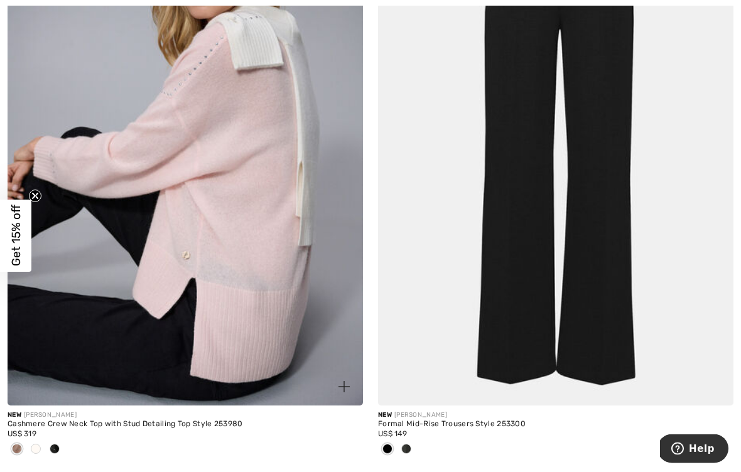
click at [114, 226] on img at bounding box center [186, 139] width 356 height 533
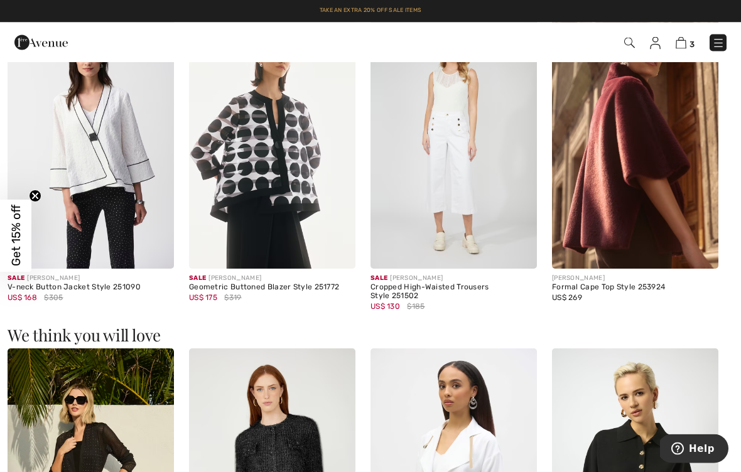
scroll to position [1192, 0]
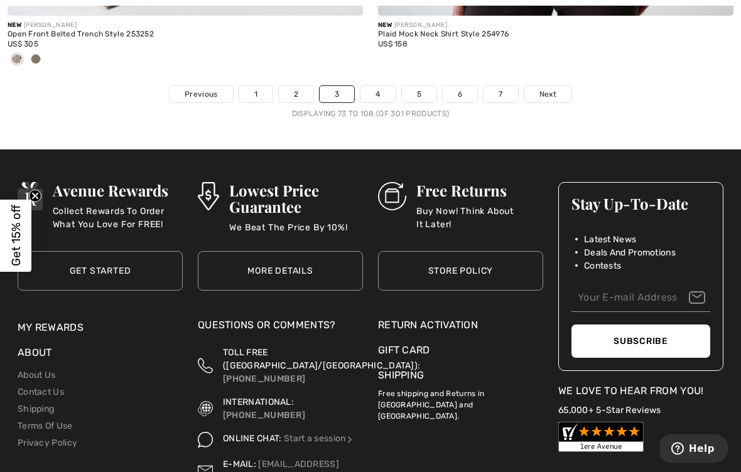
scroll to position [11127, 0]
click at [380, 88] on link "4" at bounding box center [378, 94] width 35 height 16
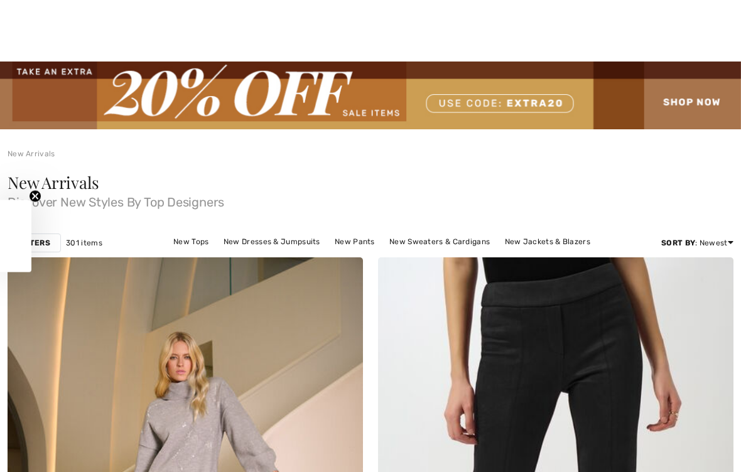
checkbox input "true"
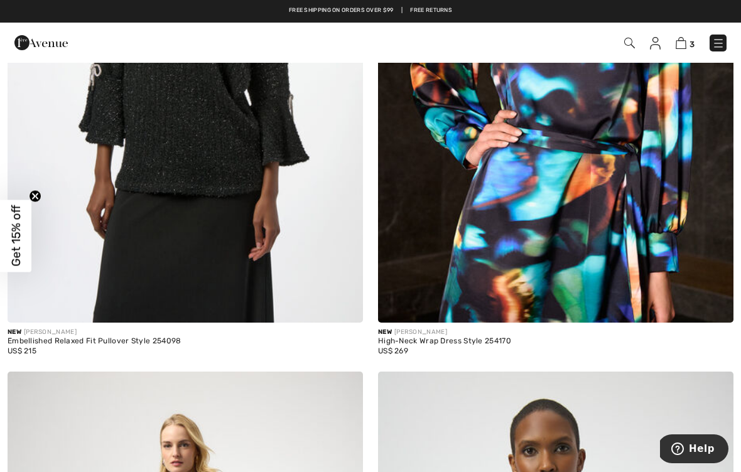
scroll to position [7863, 0]
